Goal: Information Seeking & Learning: Learn about a topic

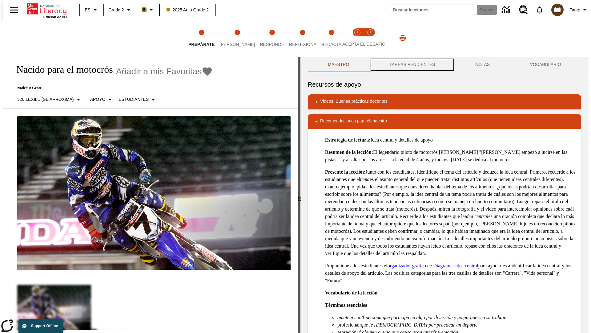
click at [412, 65] on button "TAREAS PENDIENTES" at bounding box center [413, 64] width 86 height 15
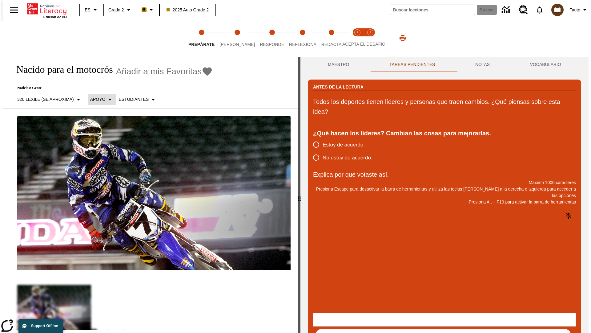
click at [99, 99] on p "Apoyo" at bounding box center [97, 99] width 15 height 6
click at [108, 135] on p "Apoyo" at bounding box center [108, 135] width 36 height 6
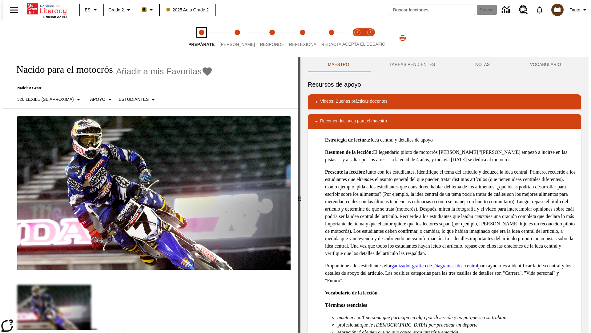
click at [201, 38] on span "Prepárate" at bounding box center [202, 41] width 26 height 11
click at [412, 65] on button "TAREAS PENDIENTES" at bounding box center [413, 64] width 86 height 15
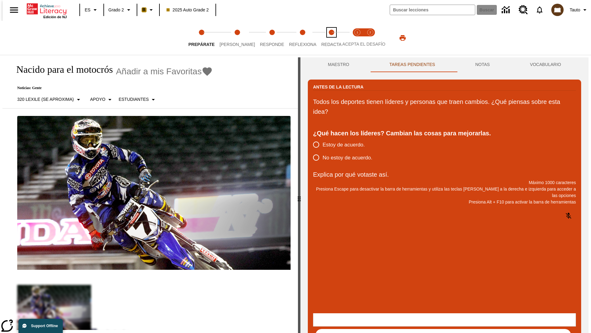
click at [325, 38] on span "Redacta" at bounding box center [332, 41] width 20 height 11
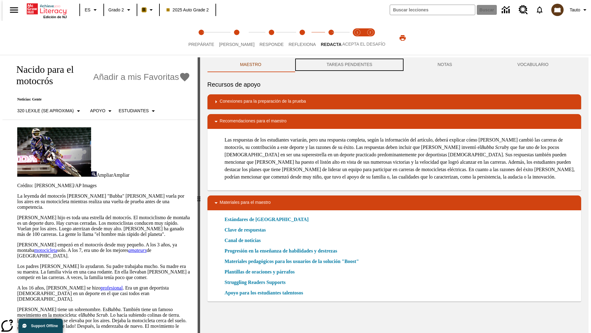
scroll to position [0, 0]
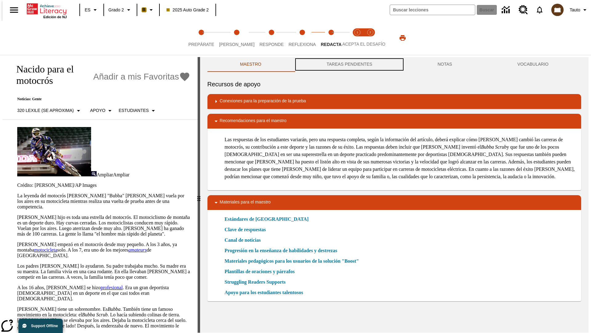
click at [349, 65] on button "TAREAS PENDIENTES" at bounding box center [349, 64] width 111 height 15
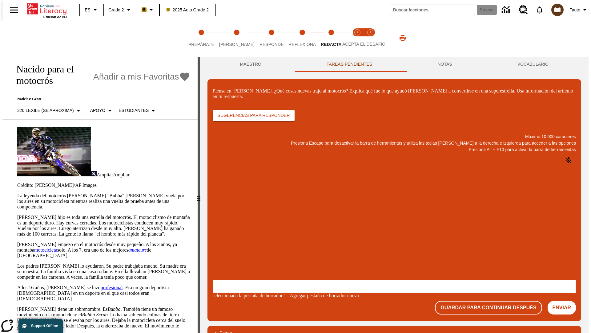
scroll to position [0, 0]
